Goal: Information Seeking & Learning: Learn about a topic

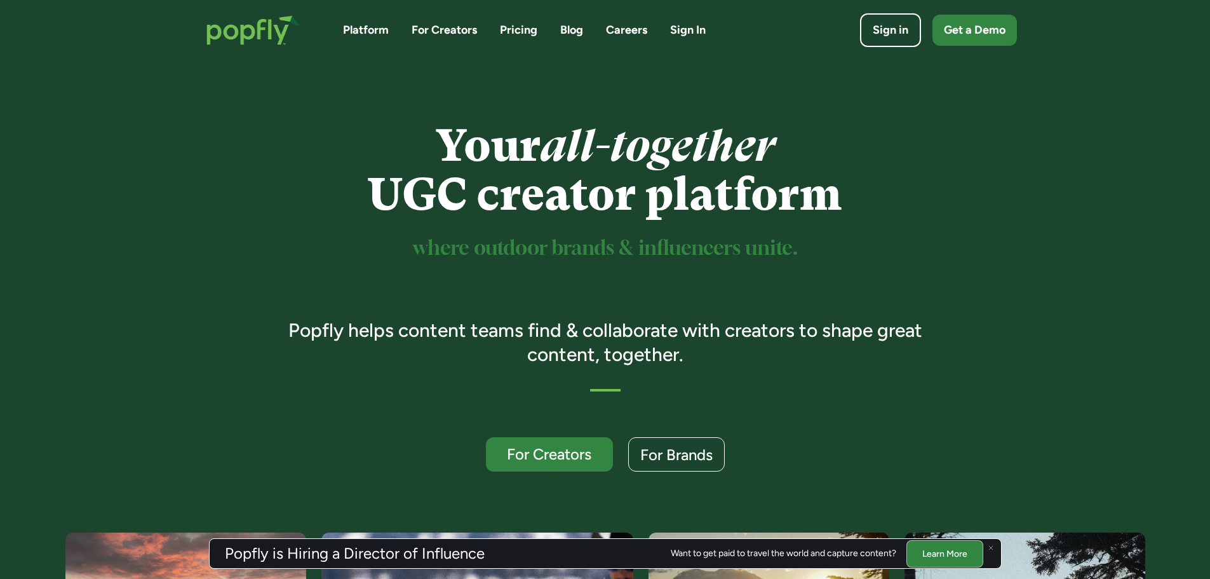
click at [510, 30] on link "Pricing" at bounding box center [518, 30] width 37 height 16
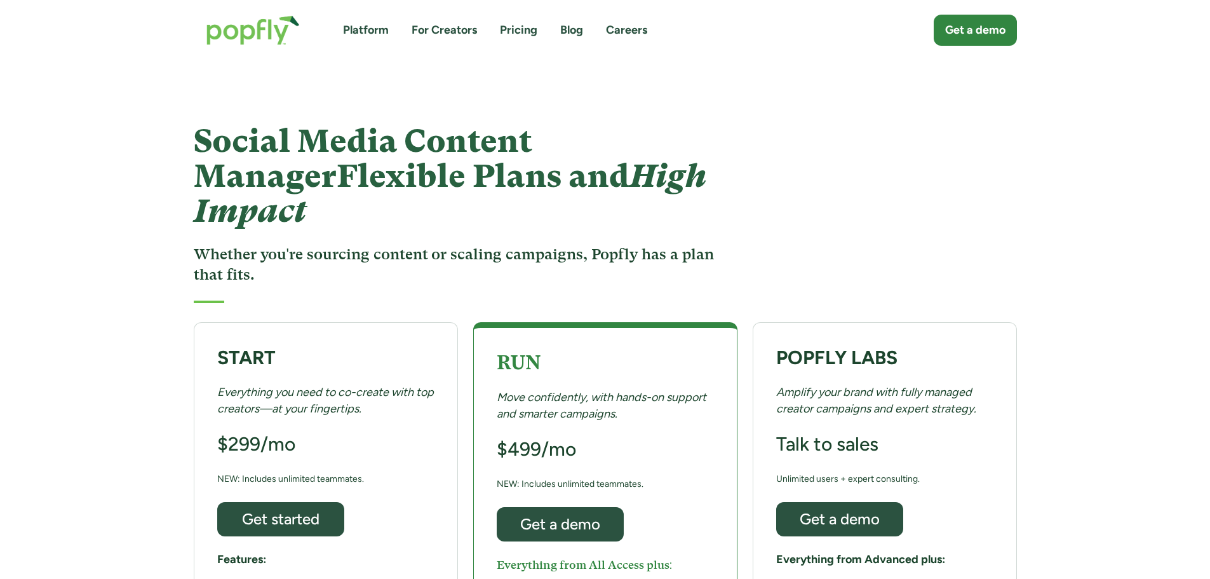
click at [386, 33] on link "Platform" at bounding box center [366, 30] width 46 height 16
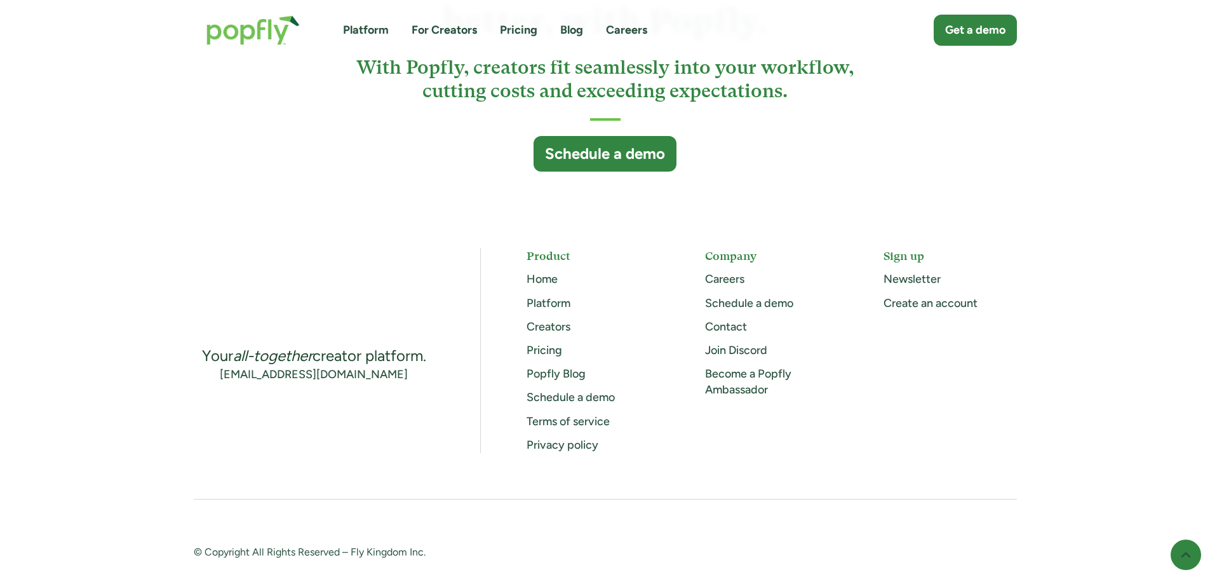
scroll to position [3425, 0]
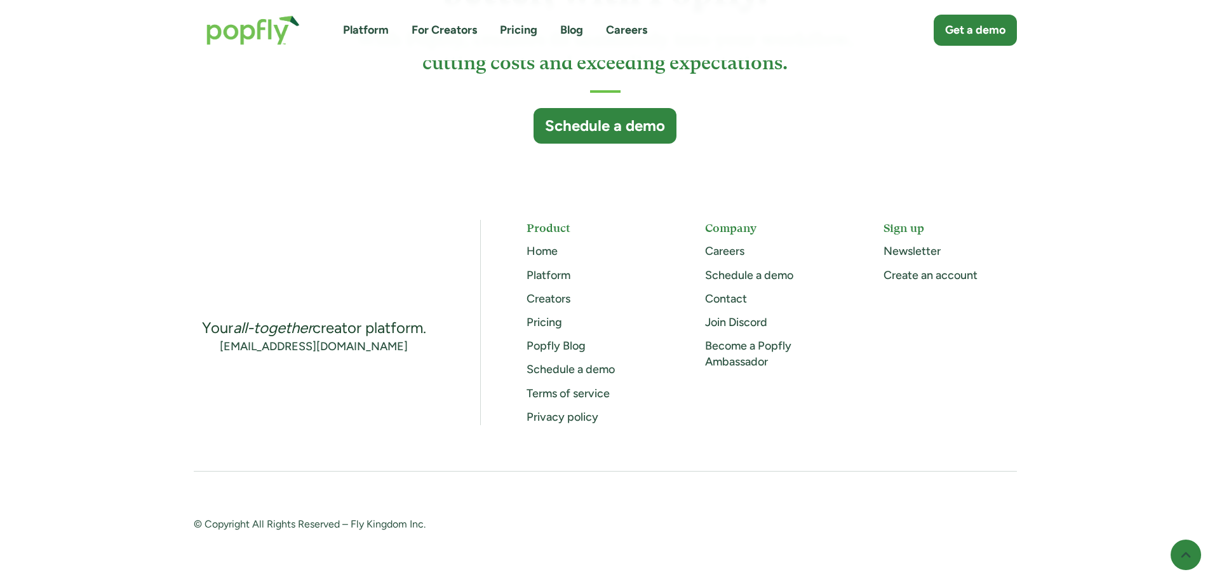
click at [399, 29] on div "Platform For Creators Pricing Blog Careers" at bounding box center [495, 30] width 304 height 16
click at [382, 32] on link "Platform" at bounding box center [366, 30] width 46 height 16
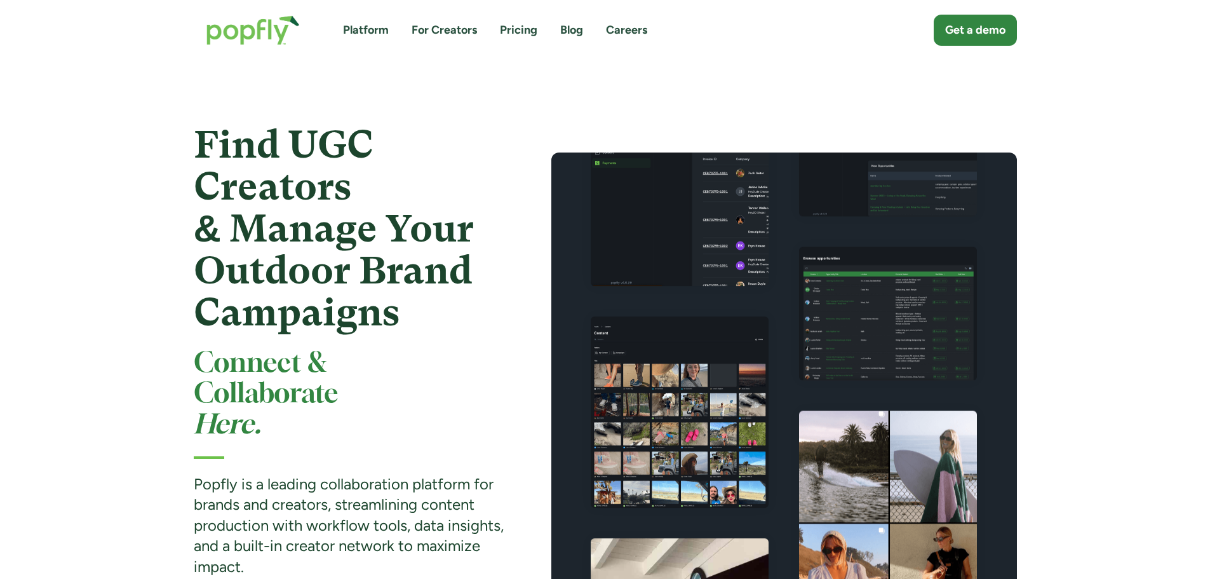
click at [454, 25] on link "For Creators" at bounding box center [444, 30] width 65 height 16
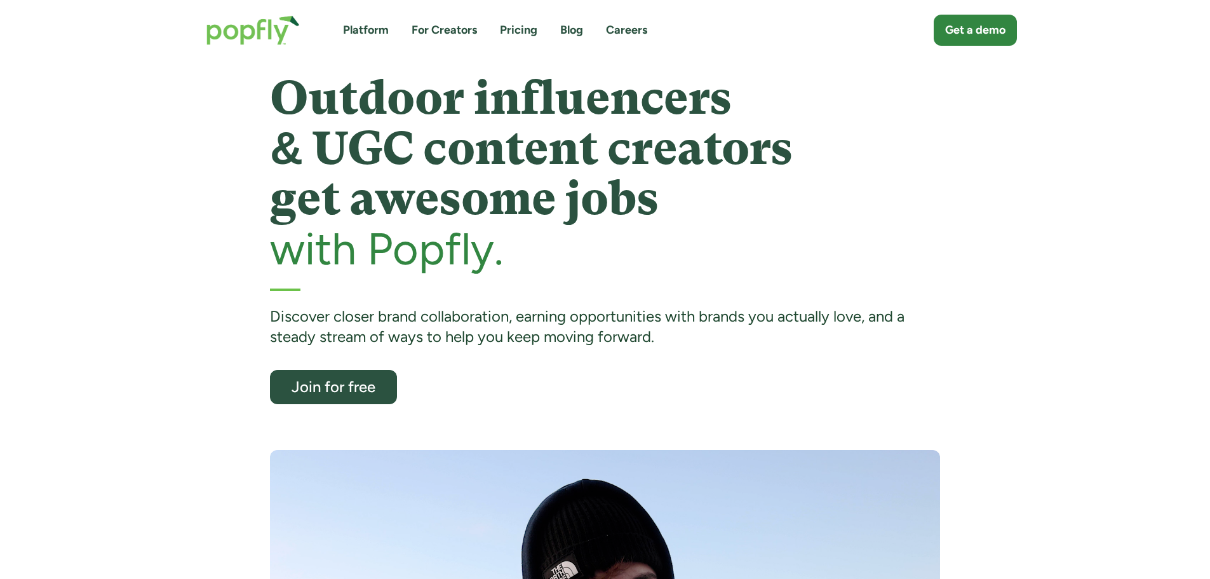
click at [384, 31] on link "Platform" at bounding box center [366, 30] width 46 height 16
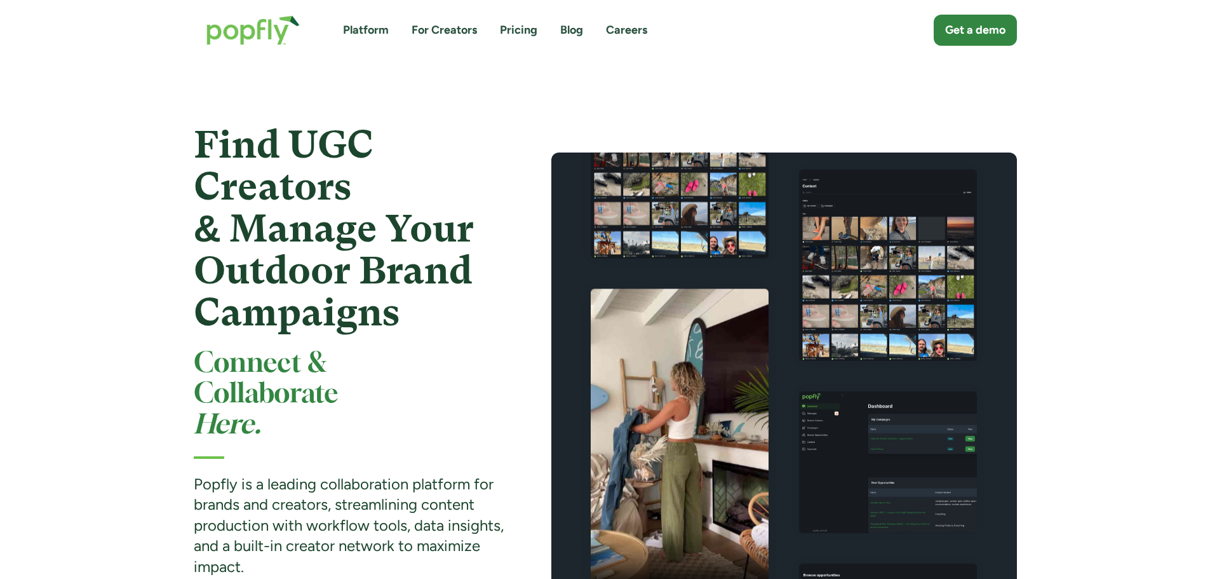
click at [522, 30] on link "Pricing" at bounding box center [518, 30] width 37 height 16
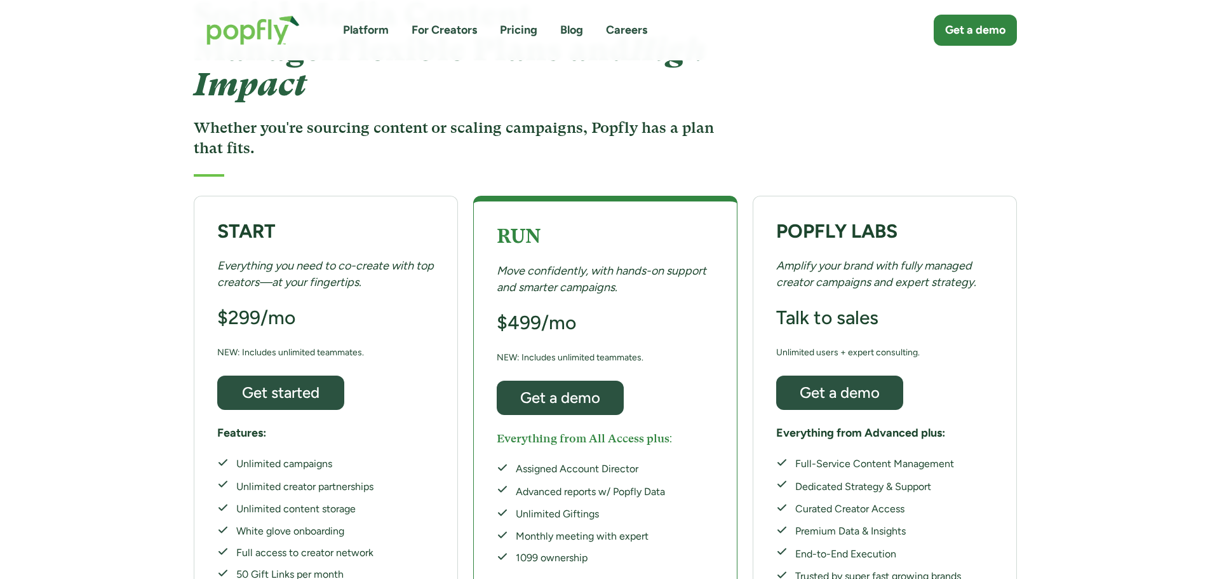
scroll to position [64, 0]
